Goal: Entertainment & Leisure: Consume media (video, audio)

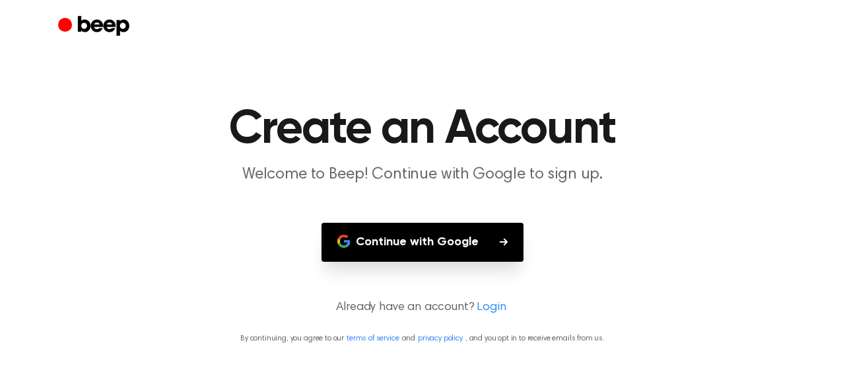
click at [398, 243] on button "Continue with Google" at bounding box center [423, 242] width 202 height 39
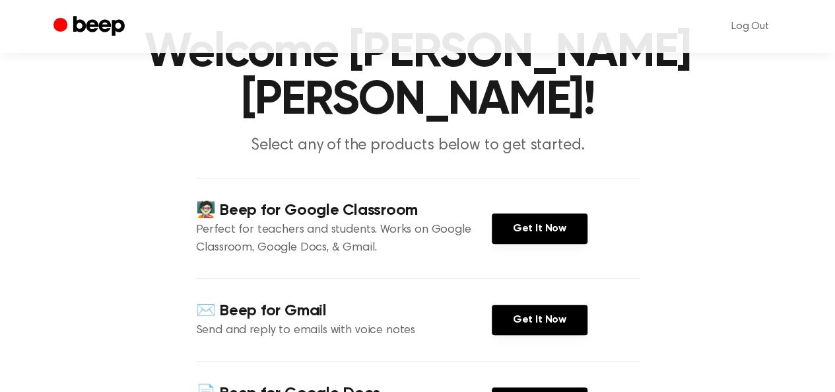
scroll to position [79, 0]
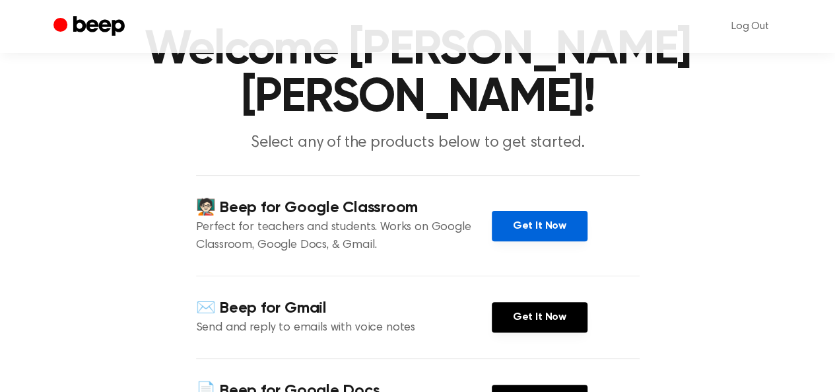
click at [532, 211] on link "Get It Now" at bounding box center [540, 226] width 96 height 30
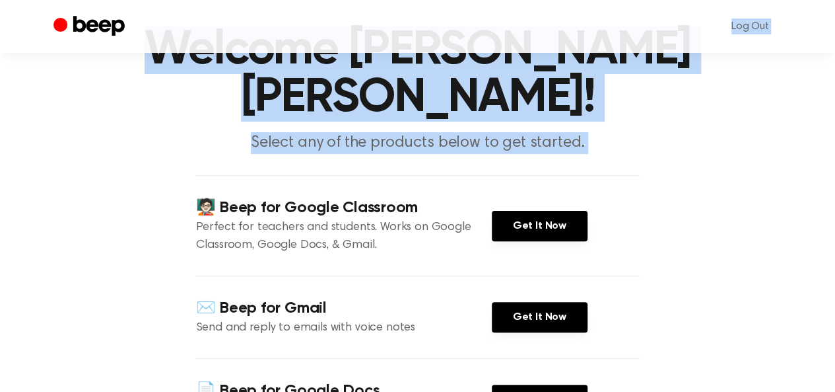
scroll to position [0, 0]
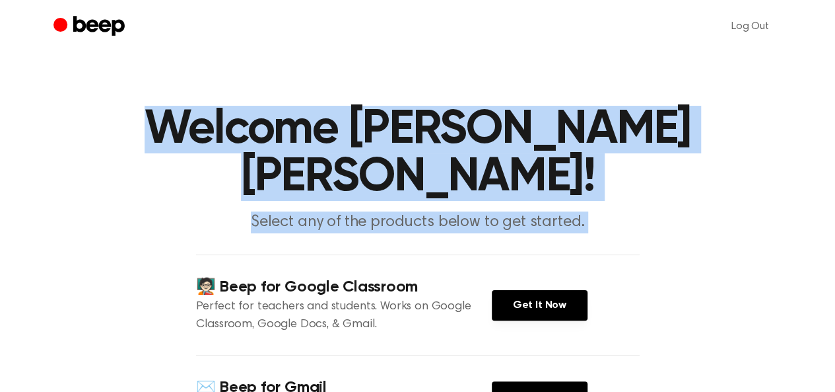
drag, startPoint x: 47, startPoint y: 140, endPoint x: 11, endPoint y: -46, distance: 189.0
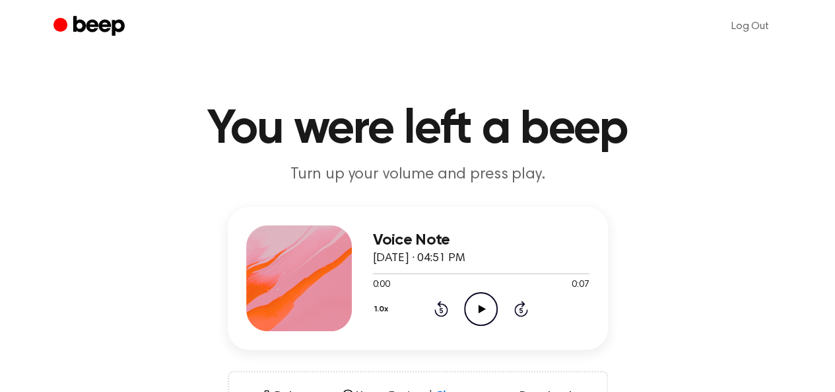
click at [479, 306] on icon at bounding box center [482, 308] width 7 height 9
click at [444, 312] on icon "Rewind 5 seconds" at bounding box center [441, 308] width 15 height 17
click at [479, 310] on icon at bounding box center [482, 308] width 7 height 9
click at [486, 315] on icon "Play Audio" at bounding box center [481, 309] width 34 height 34
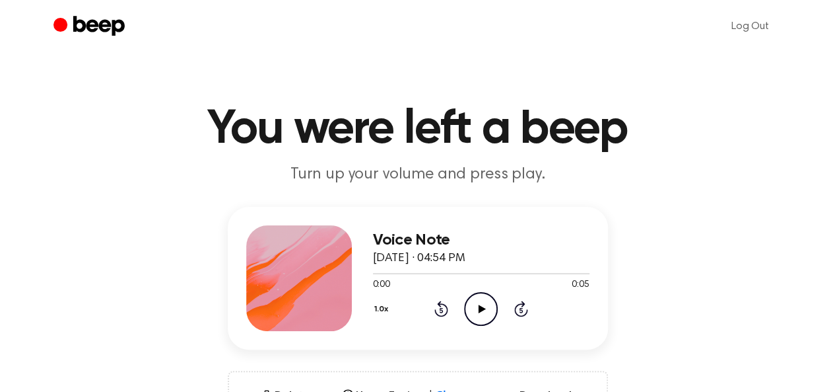
click at [479, 310] on icon at bounding box center [482, 308] width 7 height 9
click at [484, 309] on icon "Play Audio" at bounding box center [481, 309] width 34 height 34
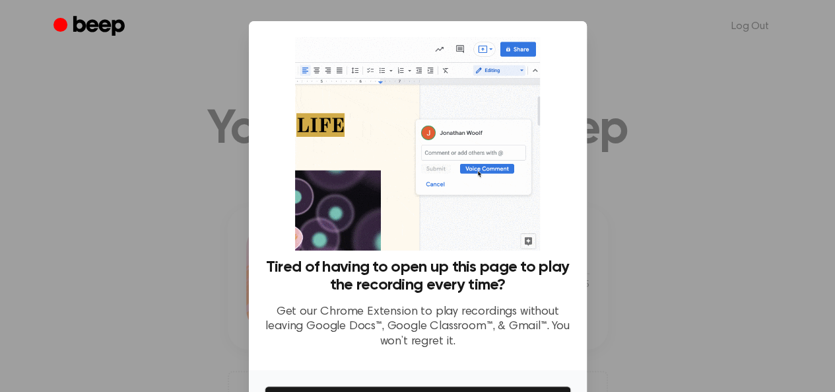
click at [642, 213] on div at bounding box center [417, 196] width 835 height 392
click at [195, 247] on div at bounding box center [417, 196] width 835 height 392
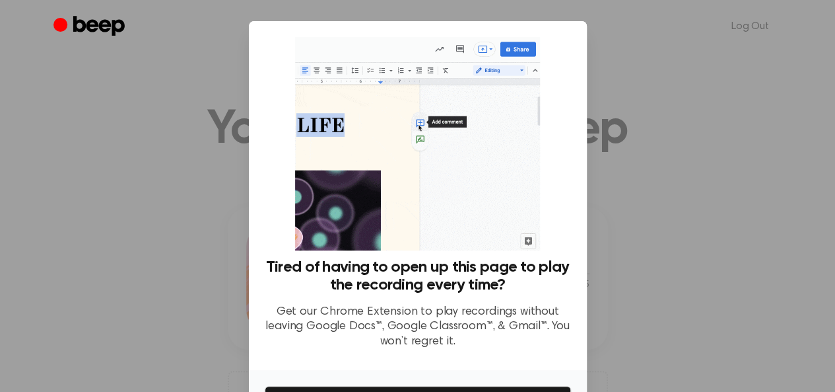
click at [195, 247] on div at bounding box center [417, 196] width 835 height 392
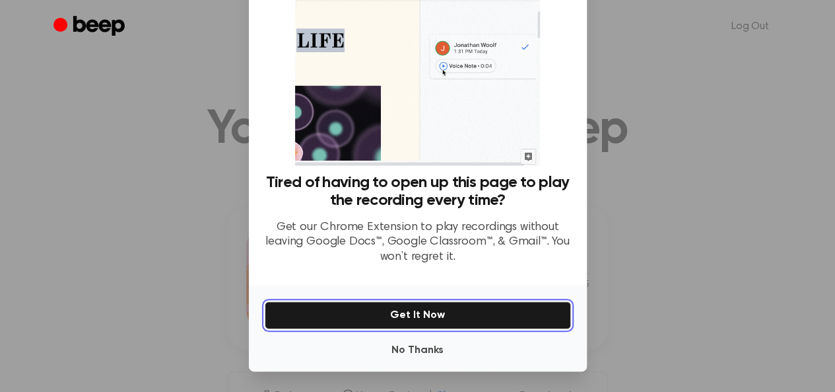
click at [446, 311] on button "Get It Now" at bounding box center [418, 315] width 306 height 28
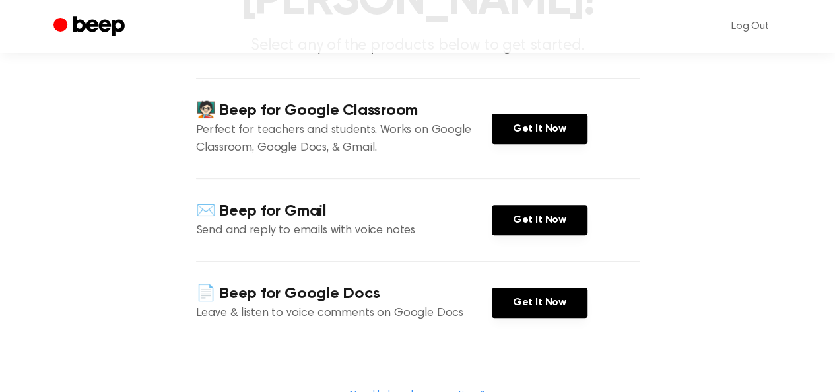
scroll to position [177, 0]
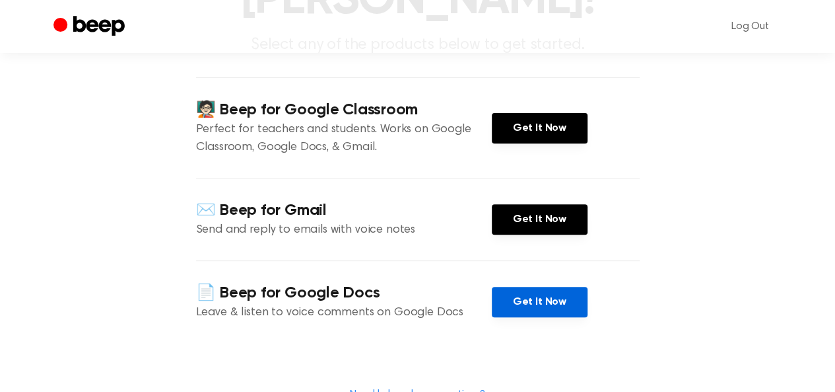
click at [551, 287] on link "Get It Now" at bounding box center [540, 302] width 96 height 30
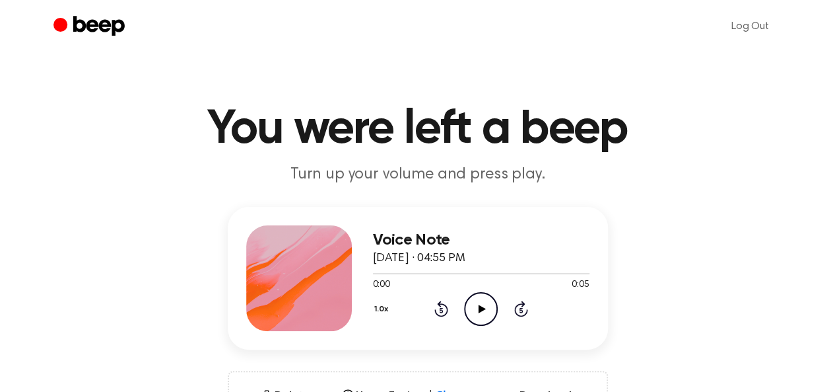
click at [483, 312] on icon "Play Audio" at bounding box center [481, 309] width 34 height 34
click at [485, 306] on icon "Play Audio" at bounding box center [481, 309] width 34 height 34
click at [481, 310] on icon at bounding box center [482, 308] width 7 height 9
click at [478, 308] on icon "Play Audio" at bounding box center [481, 309] width 34 height 34
click at [471, 314] on icon "Play Audio" at bounding box center [481, 309] width 34 height 34
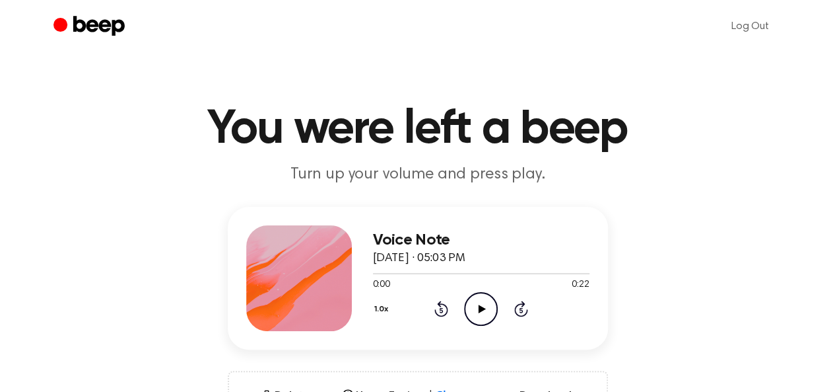
click at [480, 302] on icon "Play Audio" at bounding box center [481, 309] width 34 height 34
click at [481, 304] on icon "Play Audio" at bounding box center [481, 309] width 34 height 34
click at [479, 304] on icon at bounding box center [482, 308] width 7 height 9
click at [481, 314] on icon "Play Audio" at bounding box center [481, 309] width 34 height 34
click at [479, 309] on icon at bounding box center [482, 308] width 7 height 9
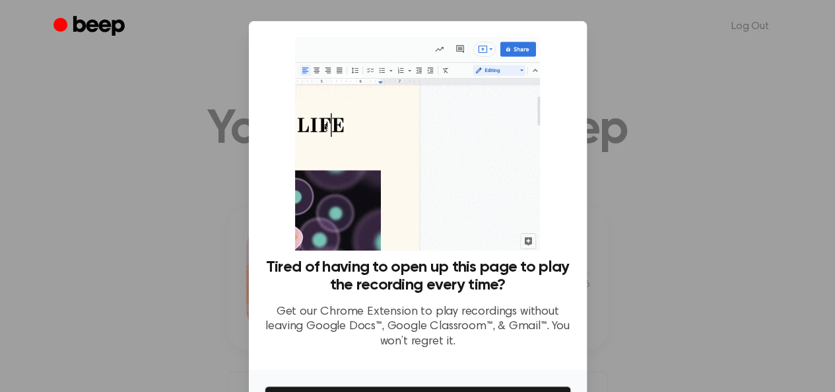
scroll to position [85, 0]
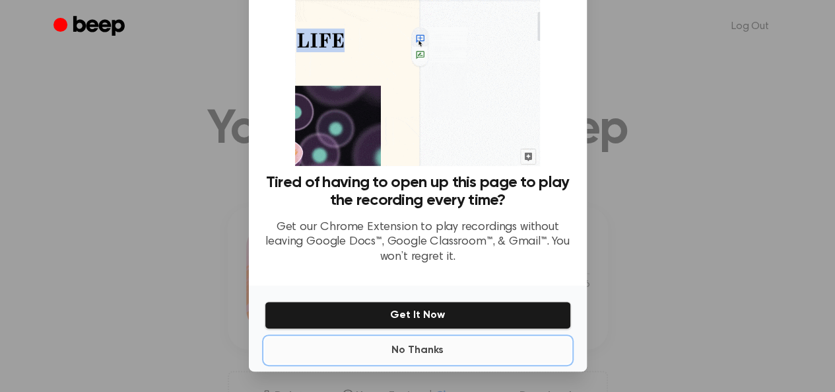
click at [415, 348] on button "No Thanks" at bounding box center [418, 350] width 306 height 26
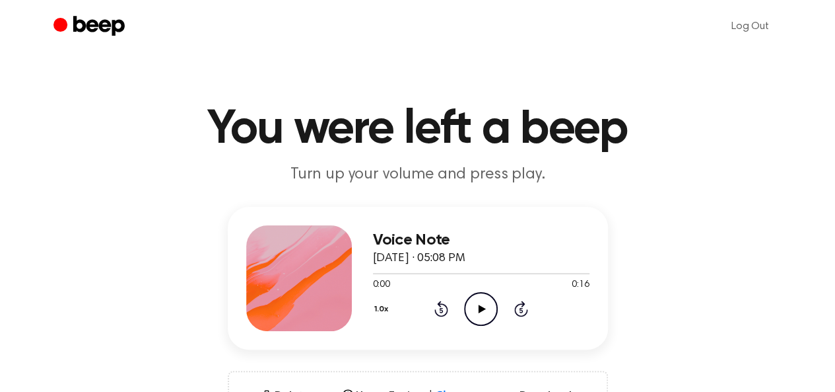
click at [486, 312] on icon "Play Audio" at bounding box center [481, 309] width 34 height 34
click at [473, 302] on icon "Play Audio" at bounding box center [481, 309] width 34 height 34
click at [482, 305] on icon "Play Audio" at bounding box center [481, 309] width 34 height 34
click at [477, 310] on icon "Play Audio" at bounding box center [481, 309] width 34 height 34
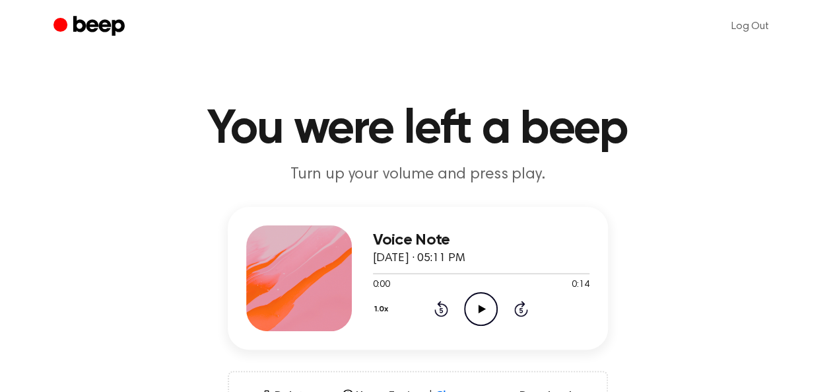
click at [486, 316] on icon "Play Audio" at bounding box center [481, 309] width 34 height 34
click at [473, 307] on icon "Play Audio" at bounding box center [481, 309] width 34 height 34
click at [477, 304] on icon "Play Audio" at bounding box center [481, 309] width 34 height 34
click at [485, 303] on icon "Play Audio" at bounding box center [481, 309] width 34 height 34
click at [475, 307] on icon "Play Audio" at bounding box center [481, 309] width 34 height 34
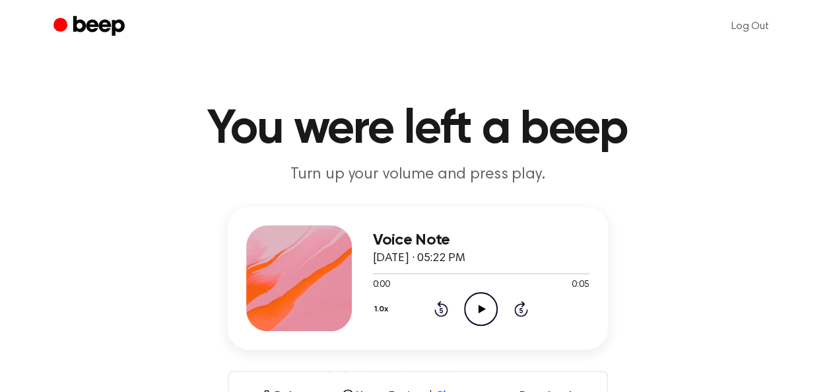
click at [476, 306] on icon "Play Audio" at bounding box center [481, 309] width 34 height 34
click at [479, 300] on icon "Play Audio" at bounding box center [481, 309] width 34 height 34
click at [481, 306] on icon at bounding box center [482, 308] width 7 height 9
click at [484, 316] on icon "Play Audio" at bounding box center [481, 309] width 34 height 34
click at [478, 303] on icon "Play Audio" at bounding box center [481, 309] width 34 height 34
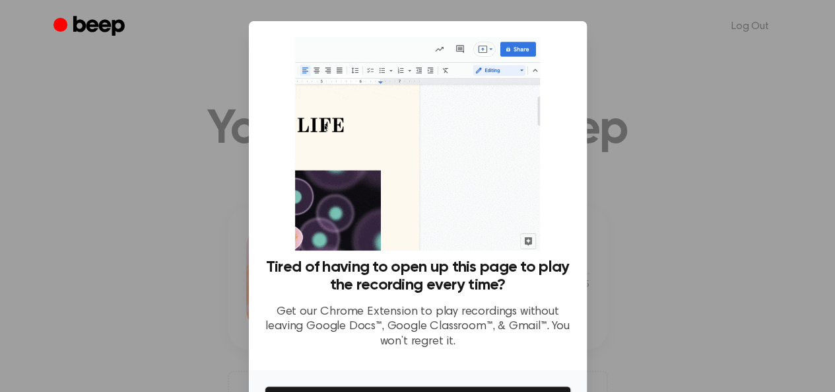
scroll to position [85, 0]
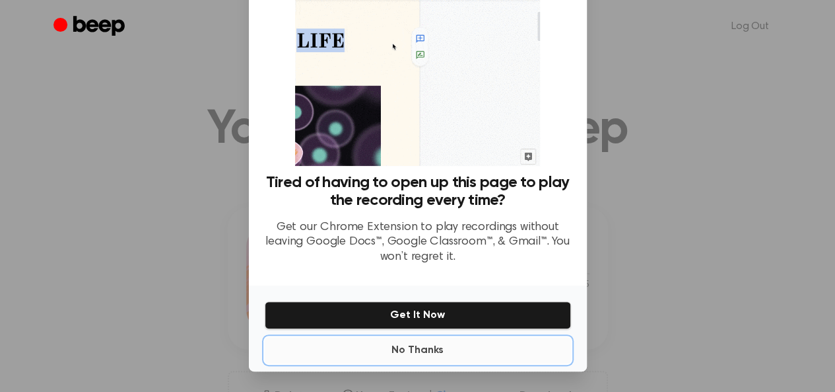
click at [421, 353] on button "No Thanks" at bounding box center [418, 350] width 306 height 26
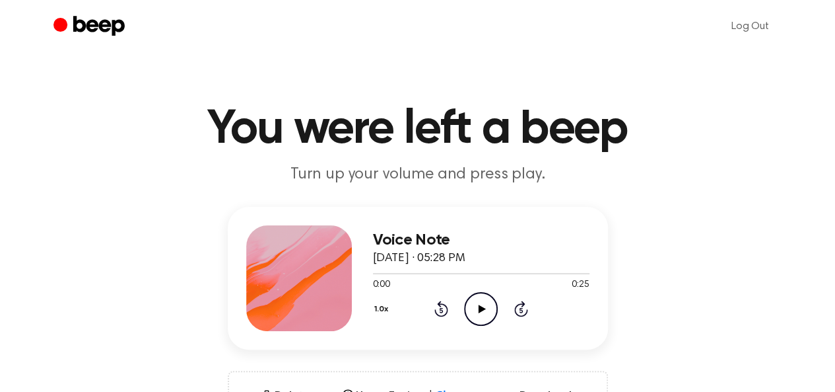
click at [474, 314] on icon "Play Audio" at bounding box center [481, 309] width 34 height 34
click at [475, 311] on icon "Play Audio" at bounding box center [481, 309] width 34 height 34
click at [485, 301] on icon "Play Audio" at bounding box center [481, 309] width 34 height 34
click at [478, 297] on icon "Play Audio" at bounding box center [481, 309] width 34 height 34
click at [473, 305] on icon "Play Audio" at bounding box center [481, 309] width 34 height 34
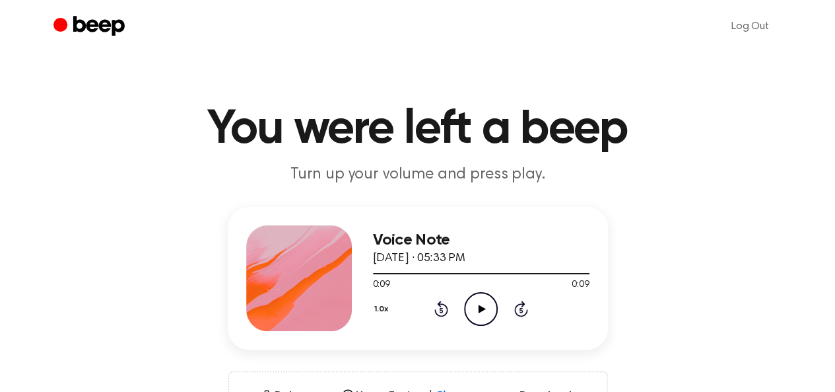
click at [475, 302] on icon "Play Audio" at bounding box center [481, 309] width 34 height 34
click at [481, 302] on icon "Play Audio" at bounding box center [481, 309] width 34 height 34
click at [476, 311] on icon "Play Audio" at bounding box center [481, 309] width 34 height 34
click at [481, 310] on icon at bounding box center [482, 308] width 7 height 9
click at [470, 315] on icon "Play Audio" at bounding box center [481, 309] width 34 height 34
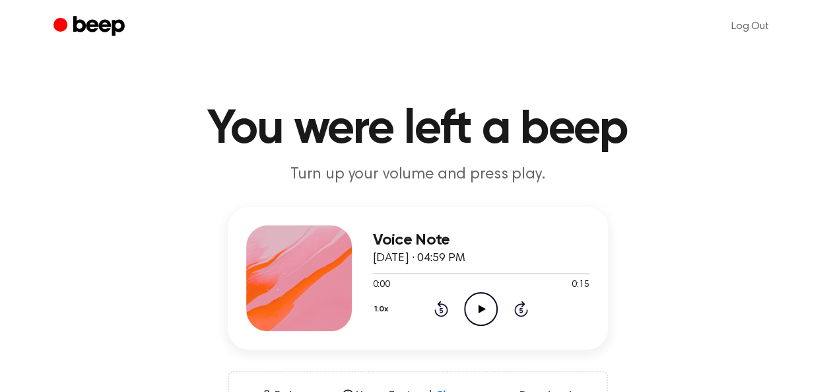
click at [468, 309] on icon "Play Audio" at bounding box center [481, 309] width 34 height 34
click at [478, 314] on icon "Play Audio" at bounding box center [481, 309] width 34 height 34
click at [476, 310] on icon "Play Audio" at bounding box center [481, 309] width 34 height 34
click at [485, 307] on icon "Play Audio" at bounding box center [481, 309] width 34 height 34
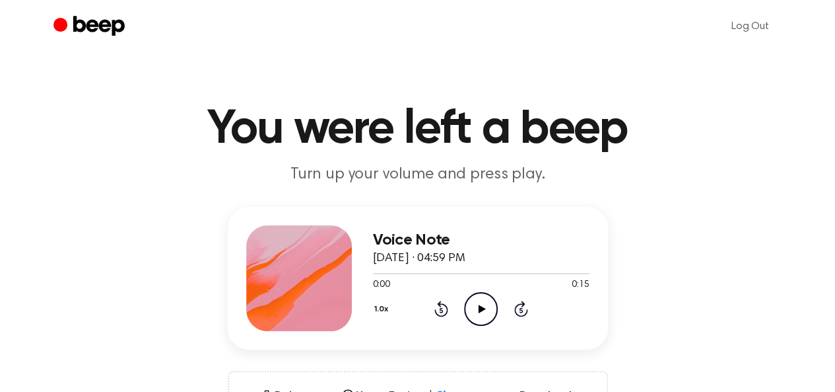
click at [483, 312] on icon "Play Audio" at bounding box center [481, 309] width 34 height 34
click at [472, 304] on icon "Play Audio" at bounding box center [481, 309] width 34 height 34
click at [476, 311] on icon "Play Audio" at bounding box center [481, 309] width 34 height 34
click at [480, 302] on icon "Play Audio" at bounding box center [481, 309] width 34 height 34
click at [482, 303] on icon "Play Audio" at bounding box center [481, 309] width 34 height 34
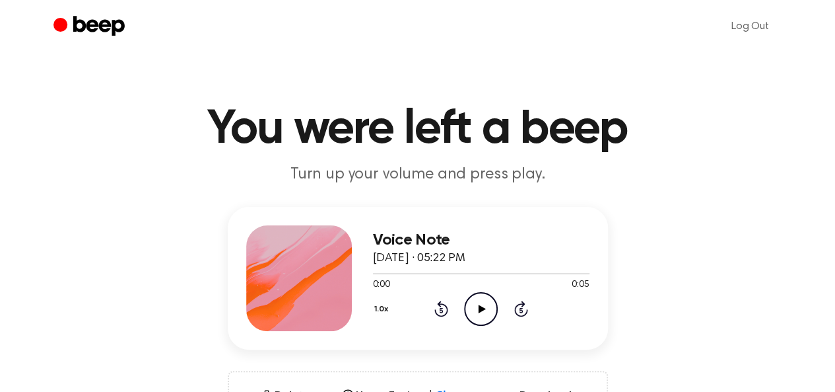
click at [480, 303] on icon "Play Audio" at bounding box center [481, 309] width 34 height 34
click at [475, 306] on icon "Play Audio" at bounding box center [481, 309] width 34 height 34
click at [485, 307] on icon "Play Audio" at bounding box center [481, 309] width 34 height 34
click at [479, 303] on icon "Play Audio" at bounding box center [481, 309] width 34 height 34
click at [479, 306] on icon at bounding box center [482, 308] width 7 height 9
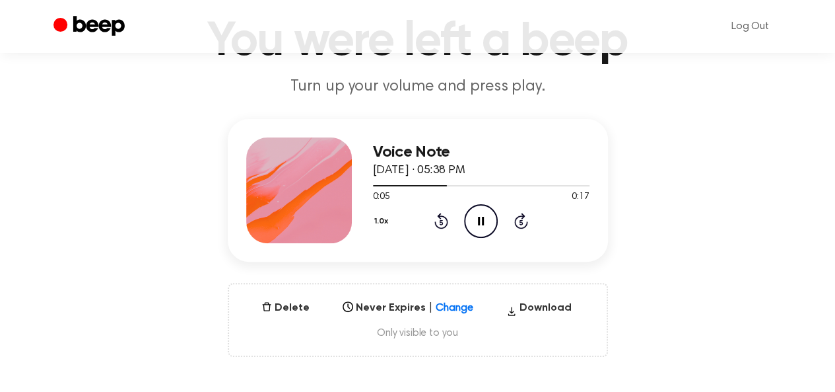
scroll to position [116, 0]
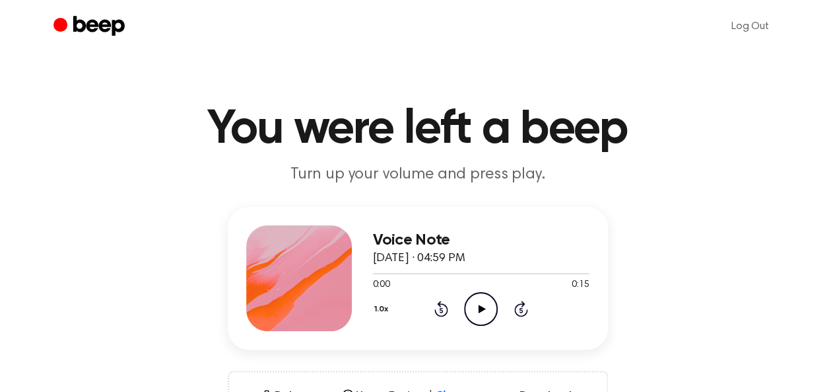
click at [474, 308] on icon "Play Audio" at bounding box center [481, 309] width 34 height 34
